Goal: Task Accomplishment & Management: Manage account settings

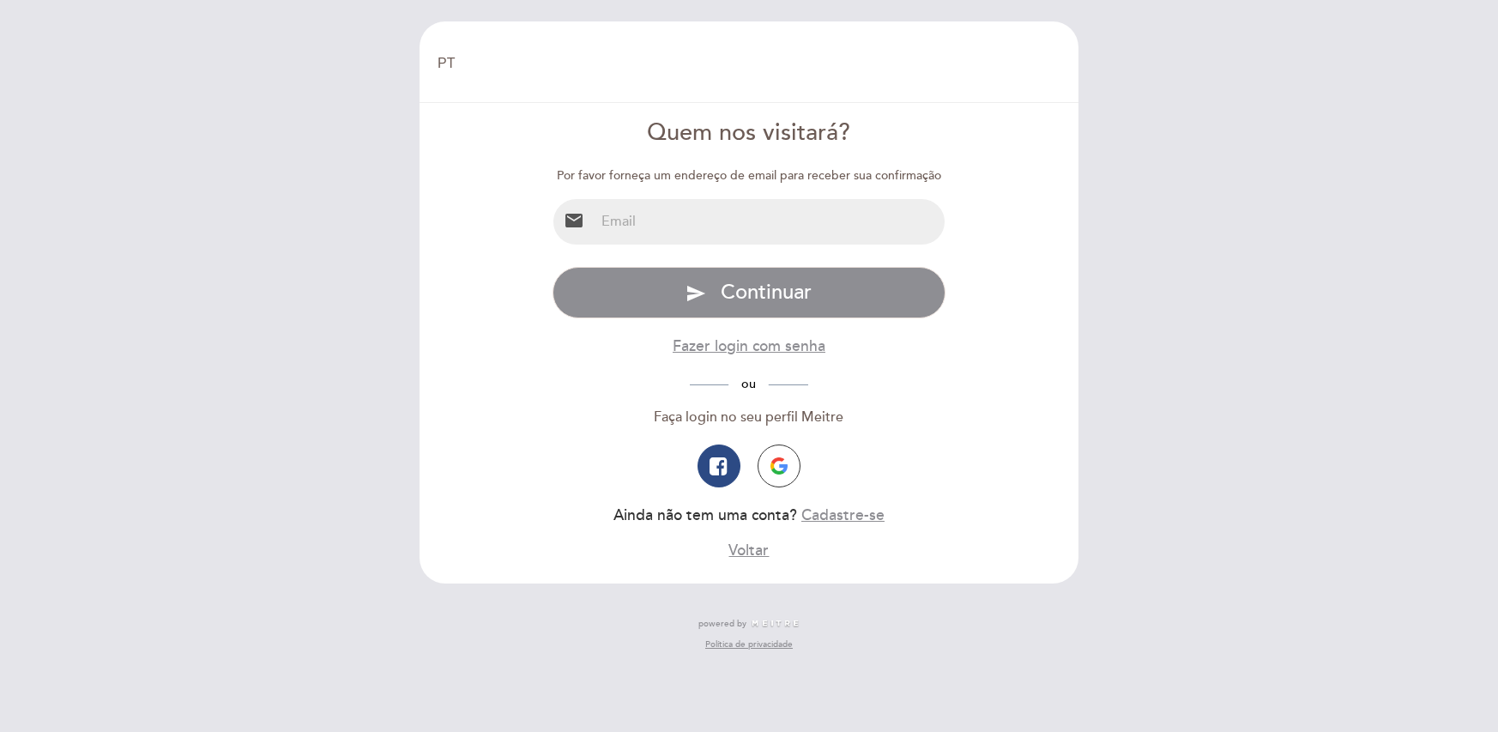
select select "pt"
click at [733, 225] on input "email" at bounding box center [770, 221] width 351 height 45
type input "[EMAIL_ADDRESS][DOMAIN_NAME]"
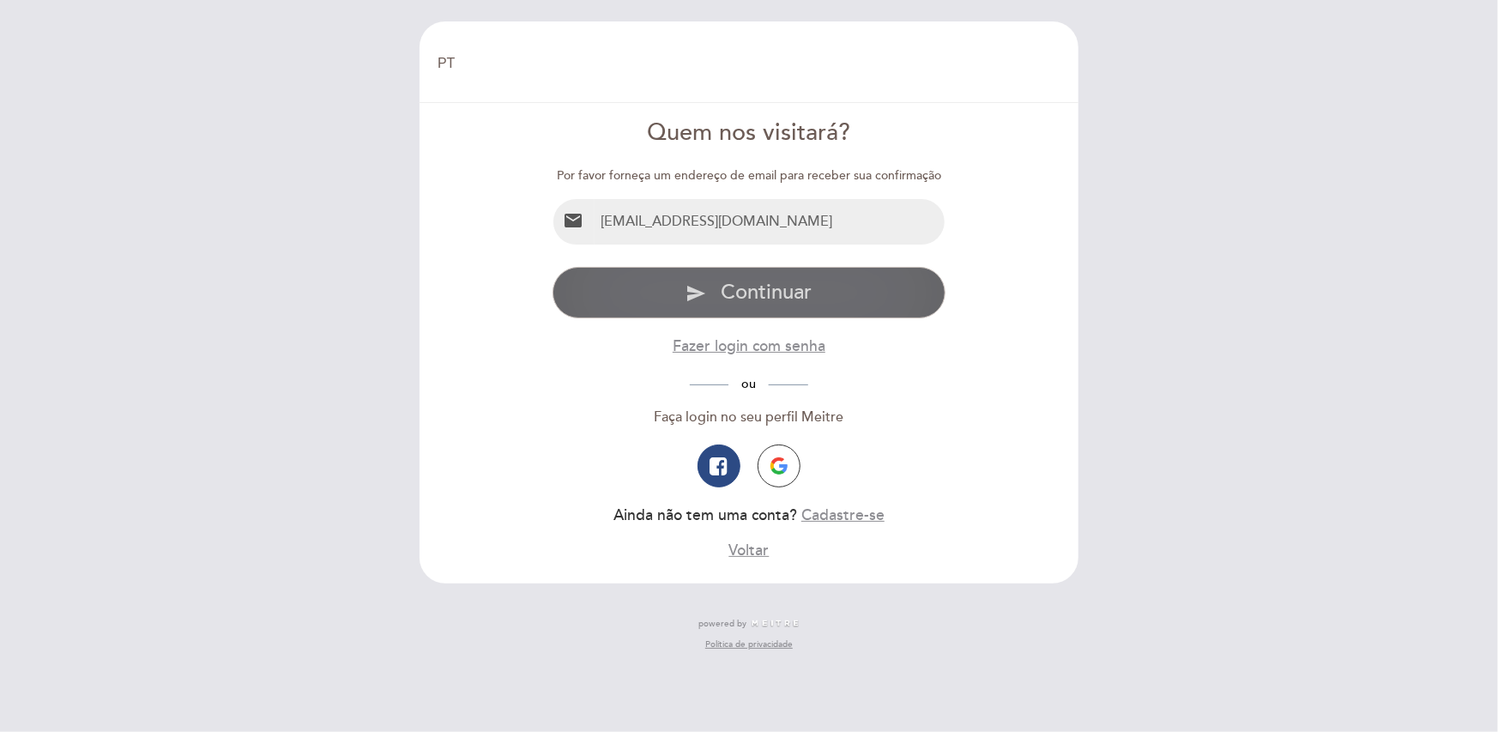
click at [775, 293] on span "Continuar" at bounding box center [766, 292] width 91 height 25
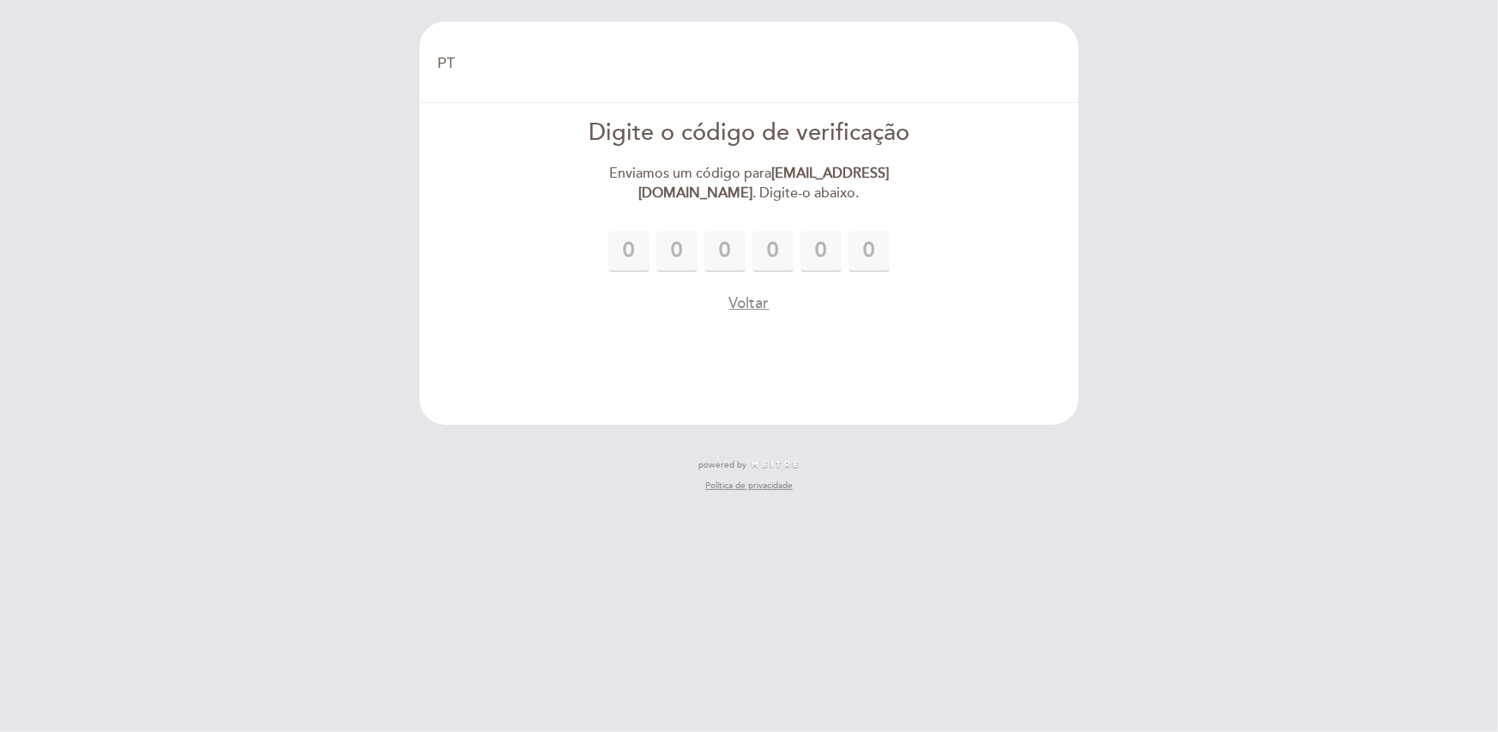
type input "1"
type input "8"
type input "6"
type input "0"
type input "1"
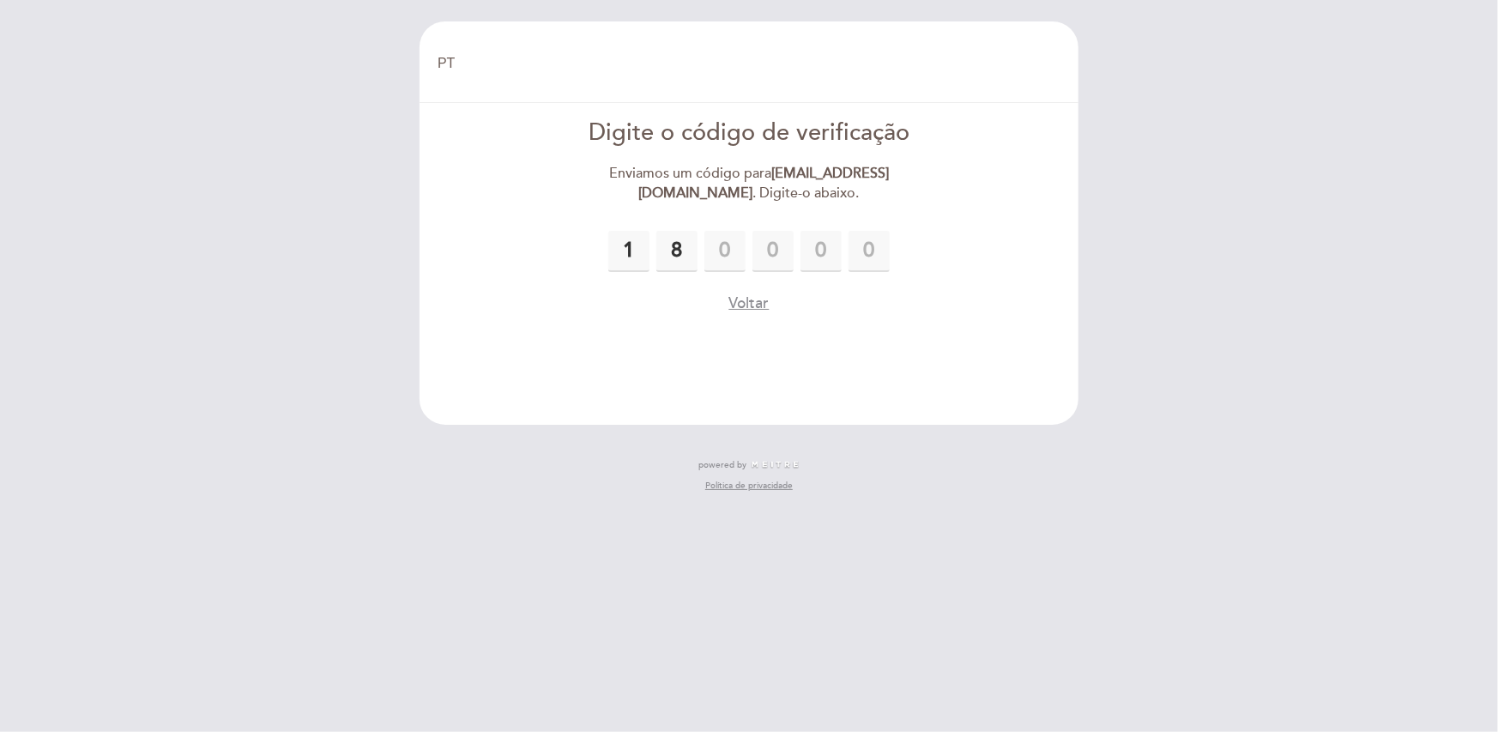
type input "8"
click at [988, 362] on header "EN ES PT Bem vindo Bem vindo, Mudar usuário Fazer uma reserva Digite o código d…" at bounding box center [749, 222] width 659 height 403
